Goal: Transaction & Acquisition: Purchase product/service

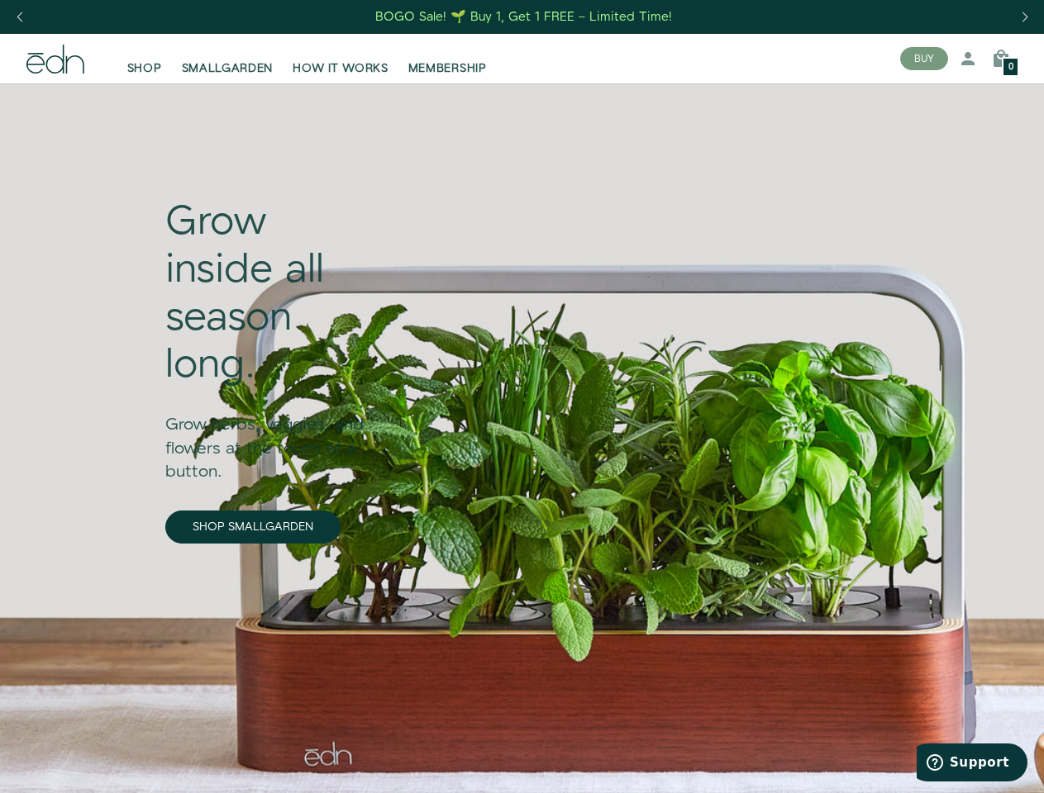
click at [1024, 17] on div "Next slide" at bounding box center [1024, 17] width 22 height 36
click at [19, 17] on div "Previous slide" at bounding box center [19, 17] width 22 height 36
click at [924, 59] on button "BUY" at bounding box center [924, 58] width 48 height 23
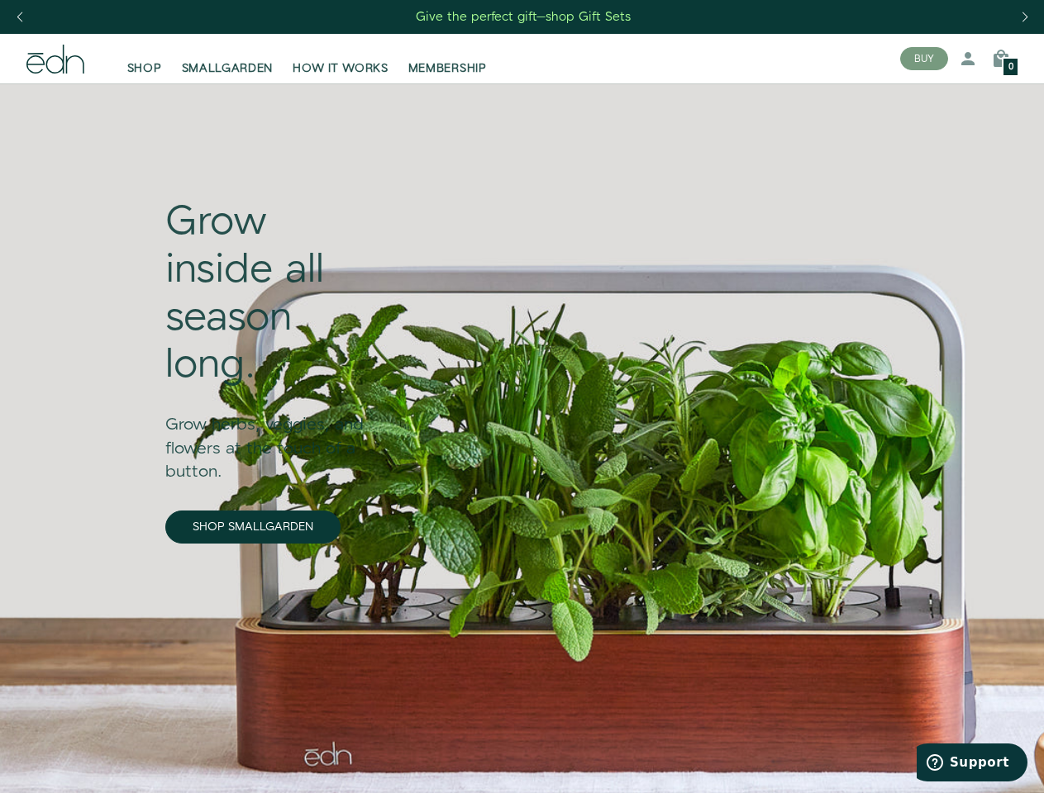
click at [968, 59] on icon at bounding box center [968, 59] width 20 height 20
click at [1001, 59] on icon at bounding box center [1001, 59] width 20 height 20
click at [1001, 59] on div at bounding box center [522, 396] width 1044 height 793
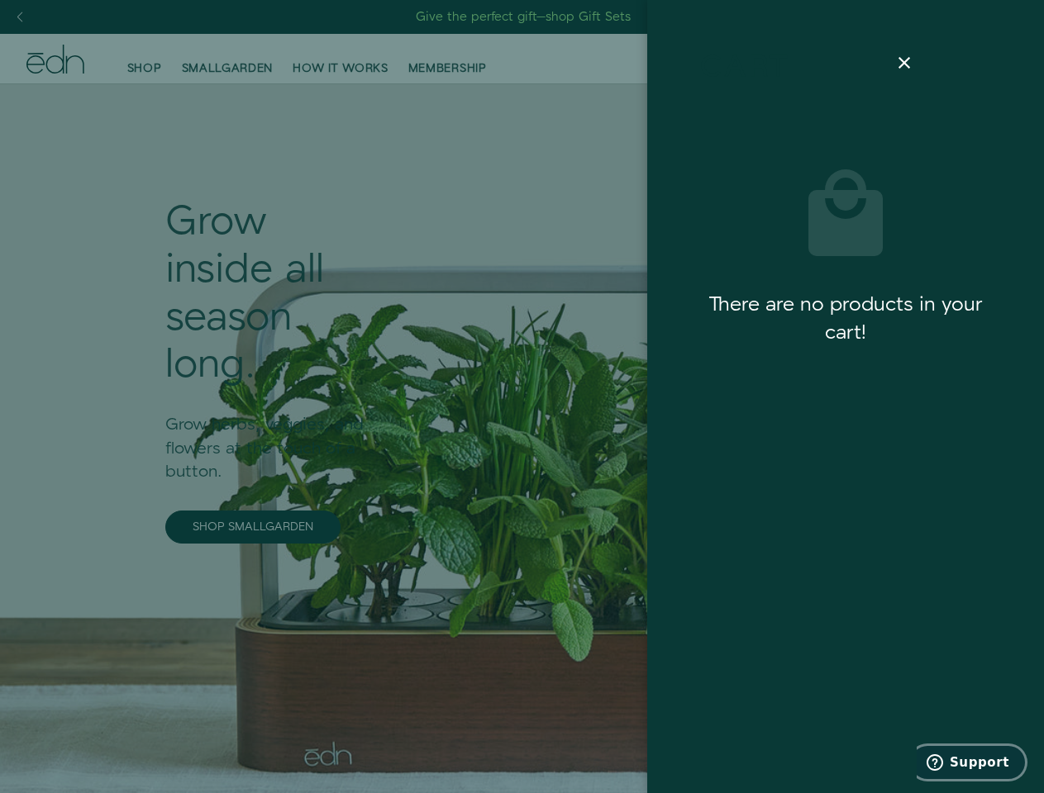
click at [972, 763] on span "Support" at bounding box center [980, 762] width 60 height 15
